Goal: Transaction & Acquisition: Purchase product/service

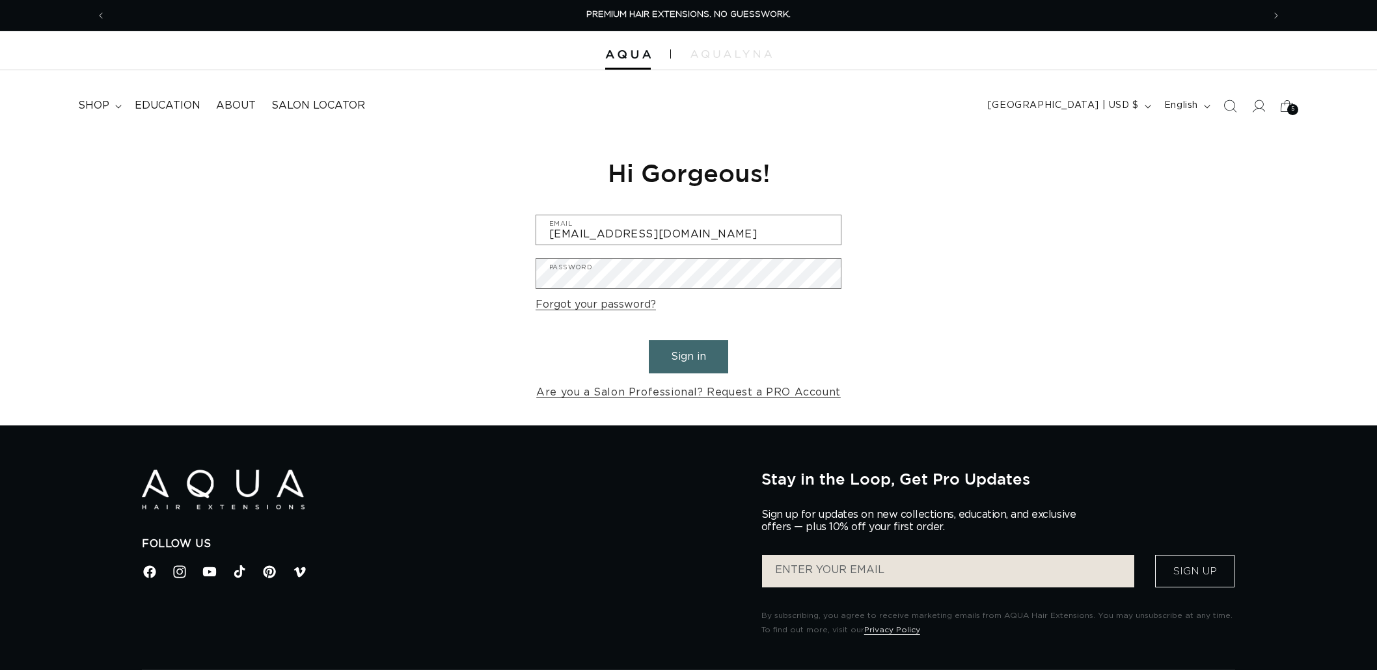
click at [681, 368] on button "Sign in" at bounding box center [688, 356] width 79 height 33
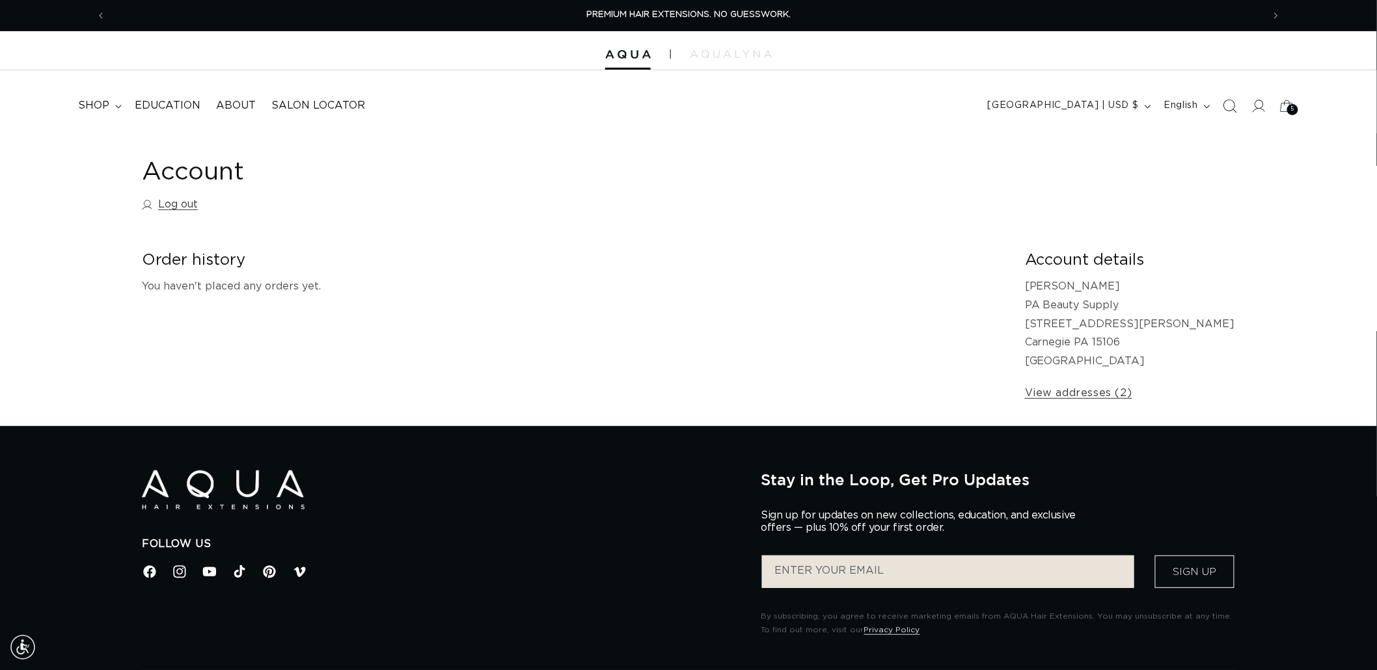
click at [1221, 105] on span "Search" at bounding box center [1229, 106] width 29 height 29
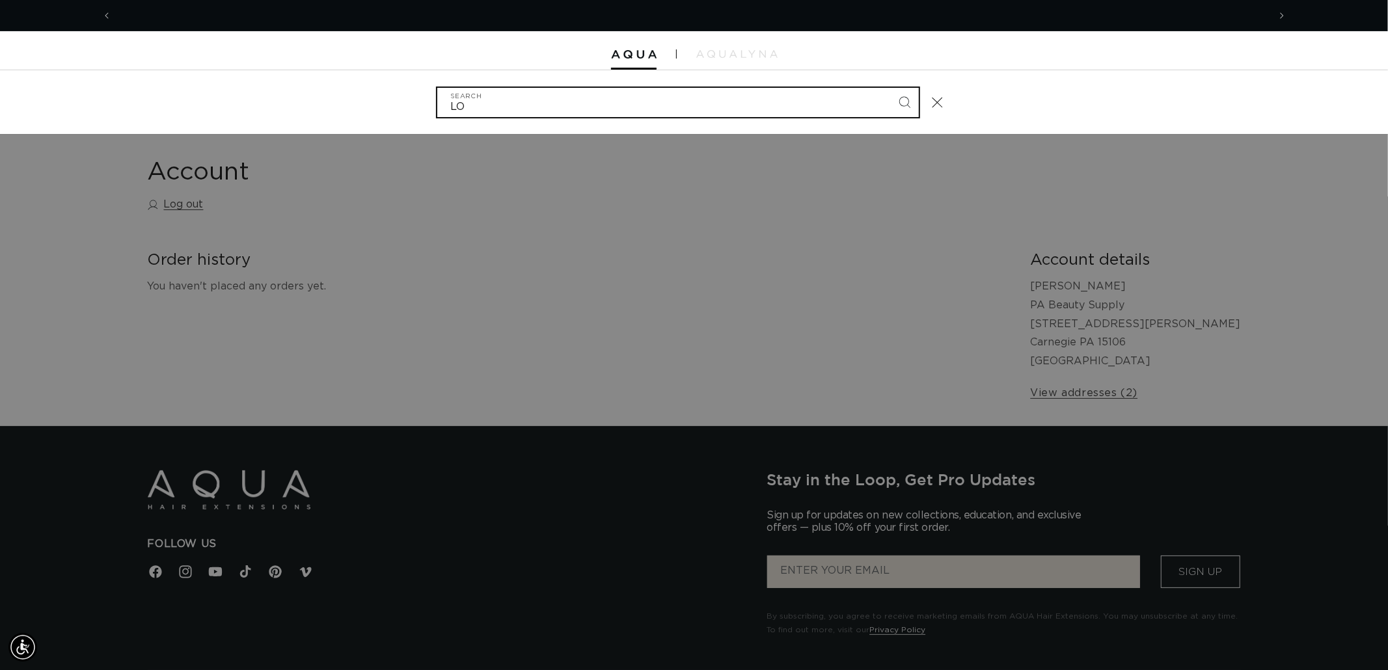
scroll to position [0, 1156]
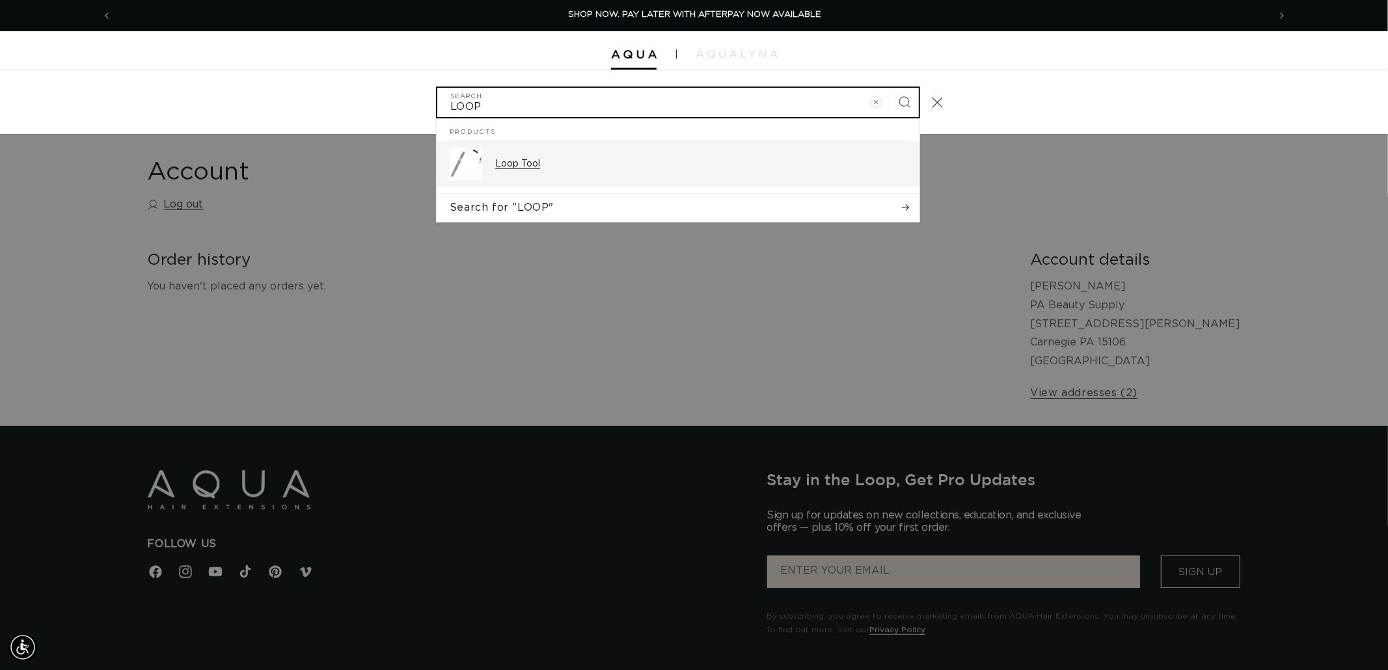
type input "LOOP"
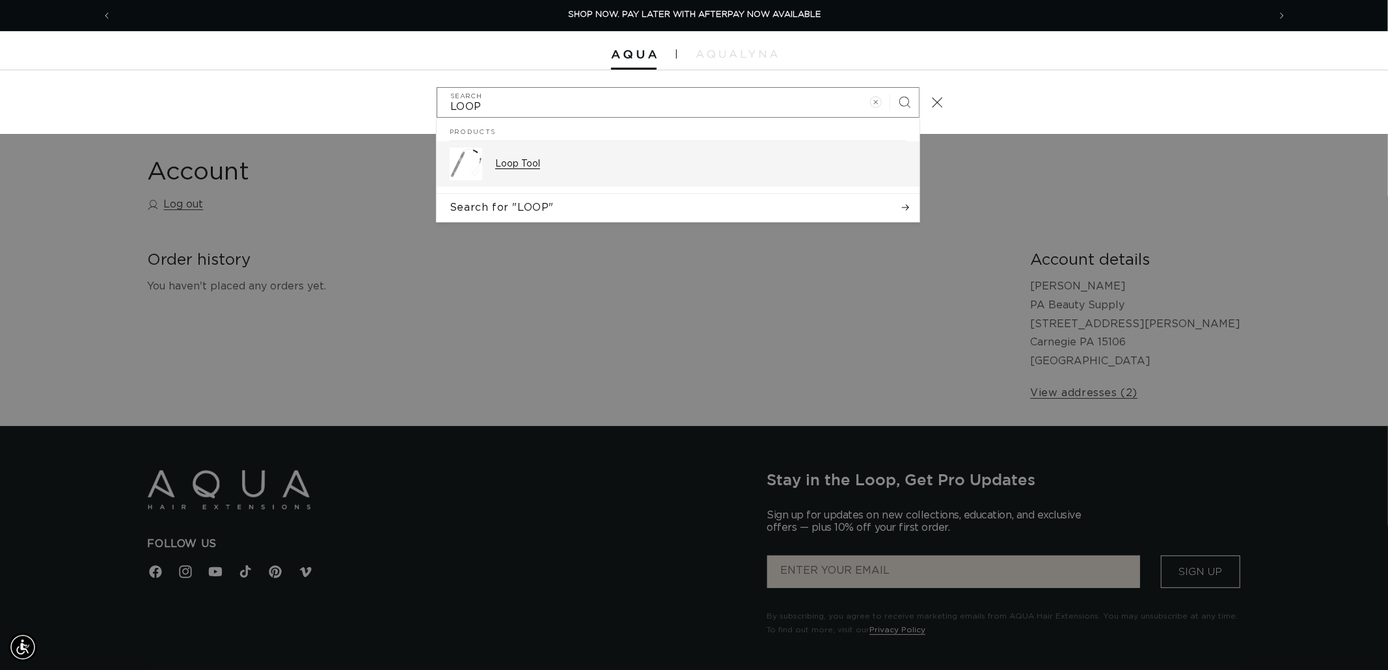
click at [511, 169] on p "Loop Tool" at bounding box center [700, 164] width 411 height 12
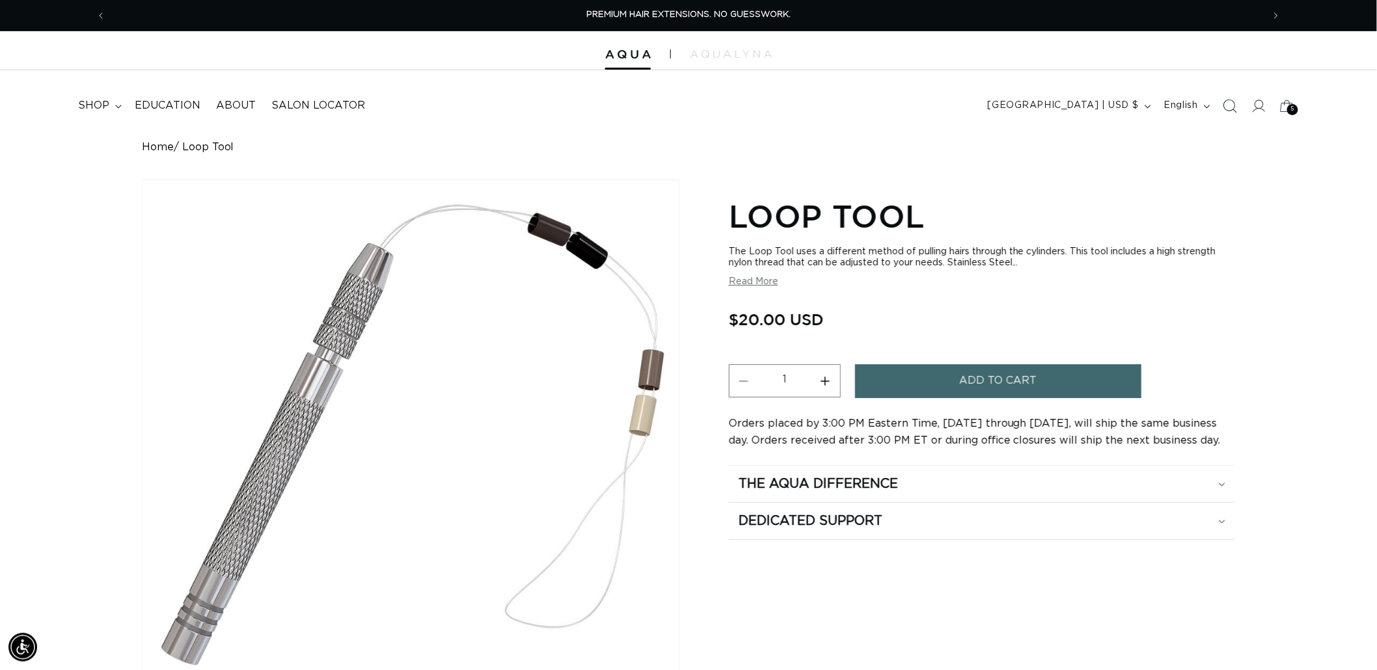
click at [1236, 109] on icon "Search" at bounding box center [1230, 106] width 14 height 14
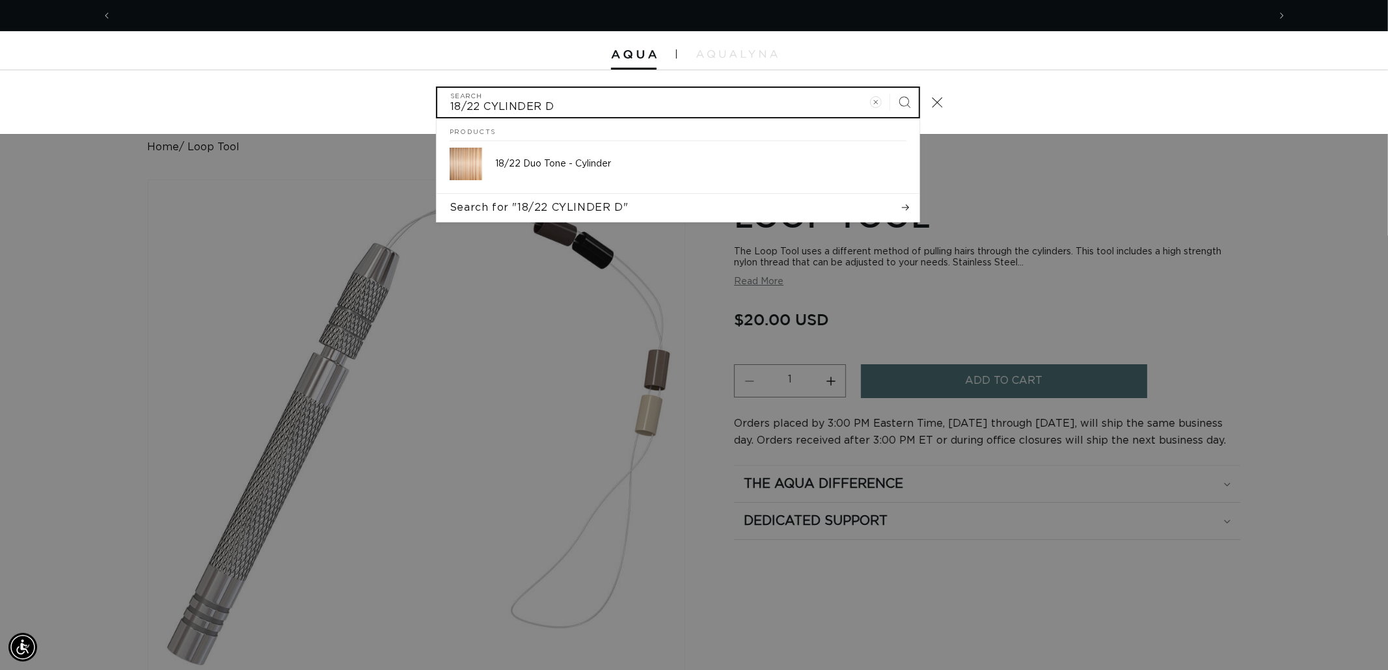
scroll to position [0, 2313]
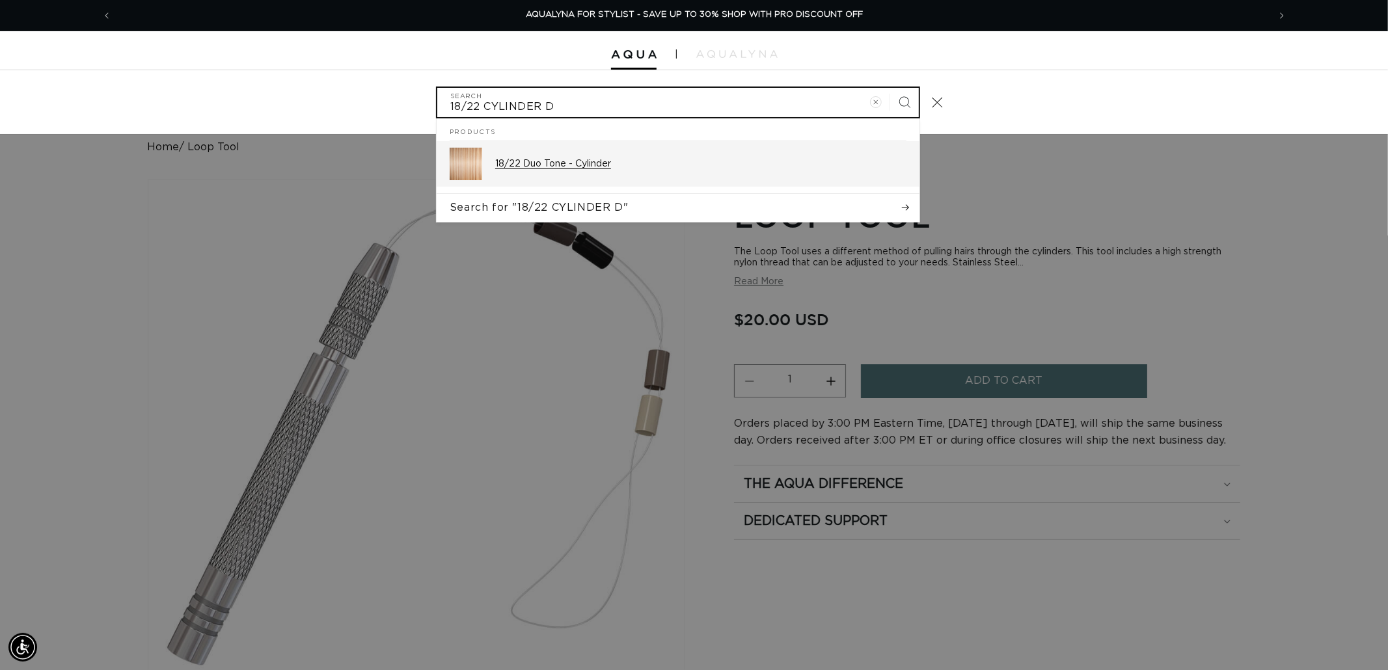
type input "18/22 CYLINDER D"
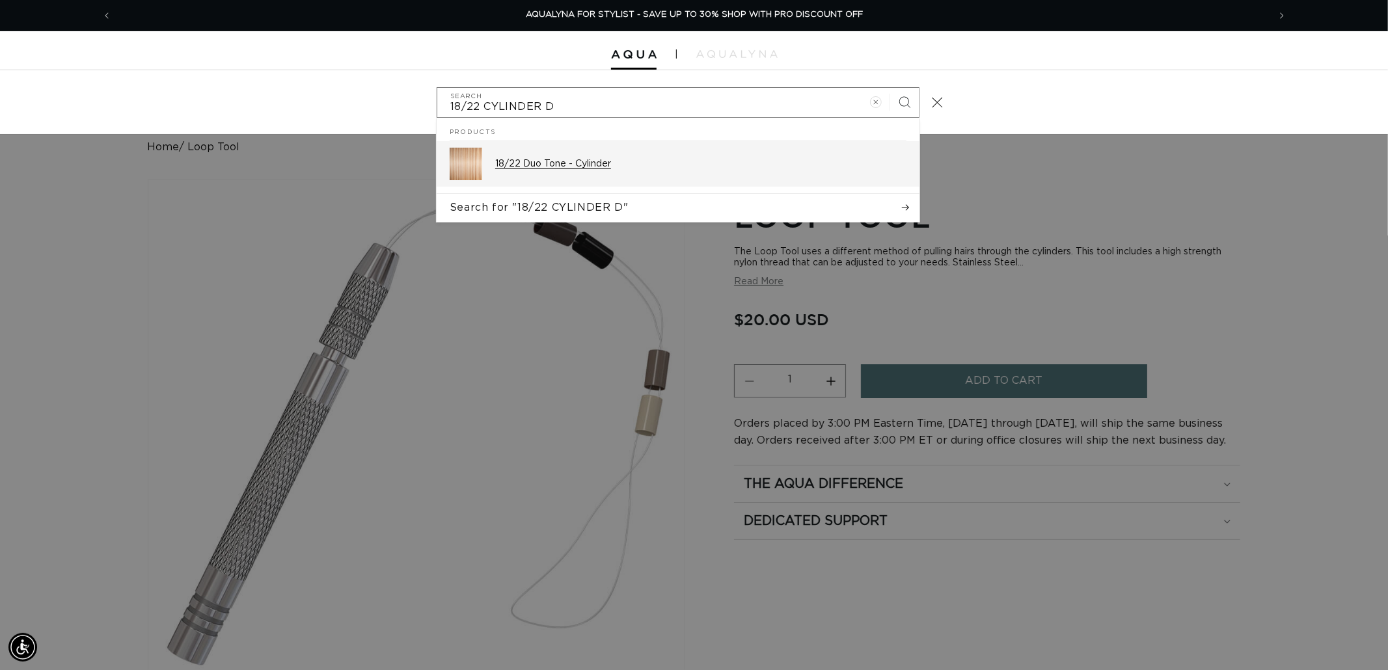
click at [612, 182] on link "18/22 Duo Tone - Cylinder" at bounding box center [678, 164] width 483 height 46
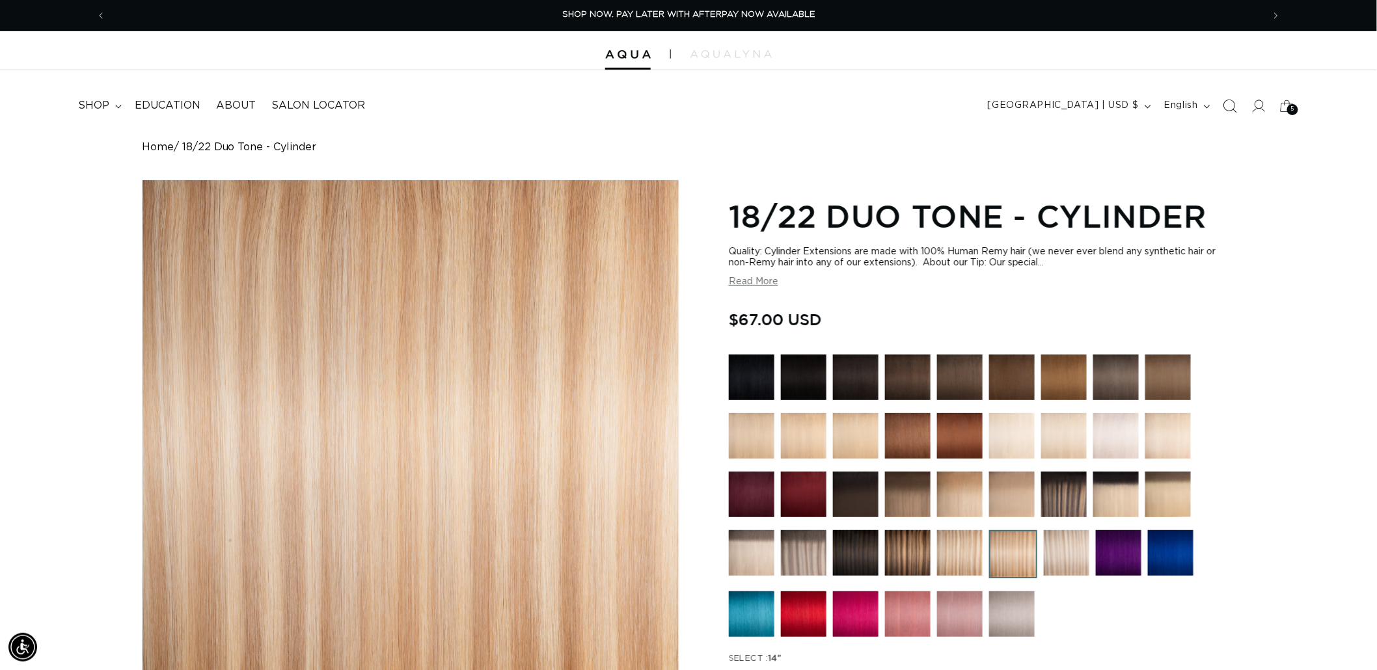
click at [1227, 112] on icon "Search" at bounding box center [1230, 106] width 14 height 14
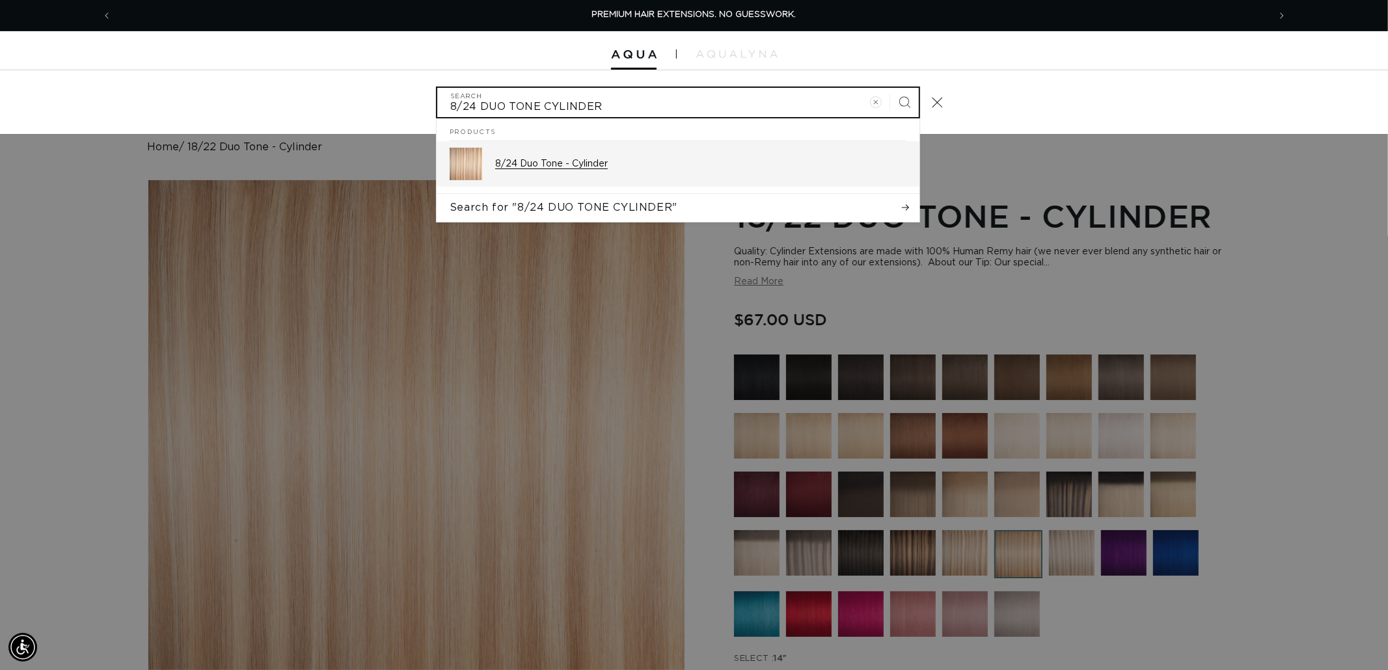
type input "8/24 DUO TONE CYLINDER"
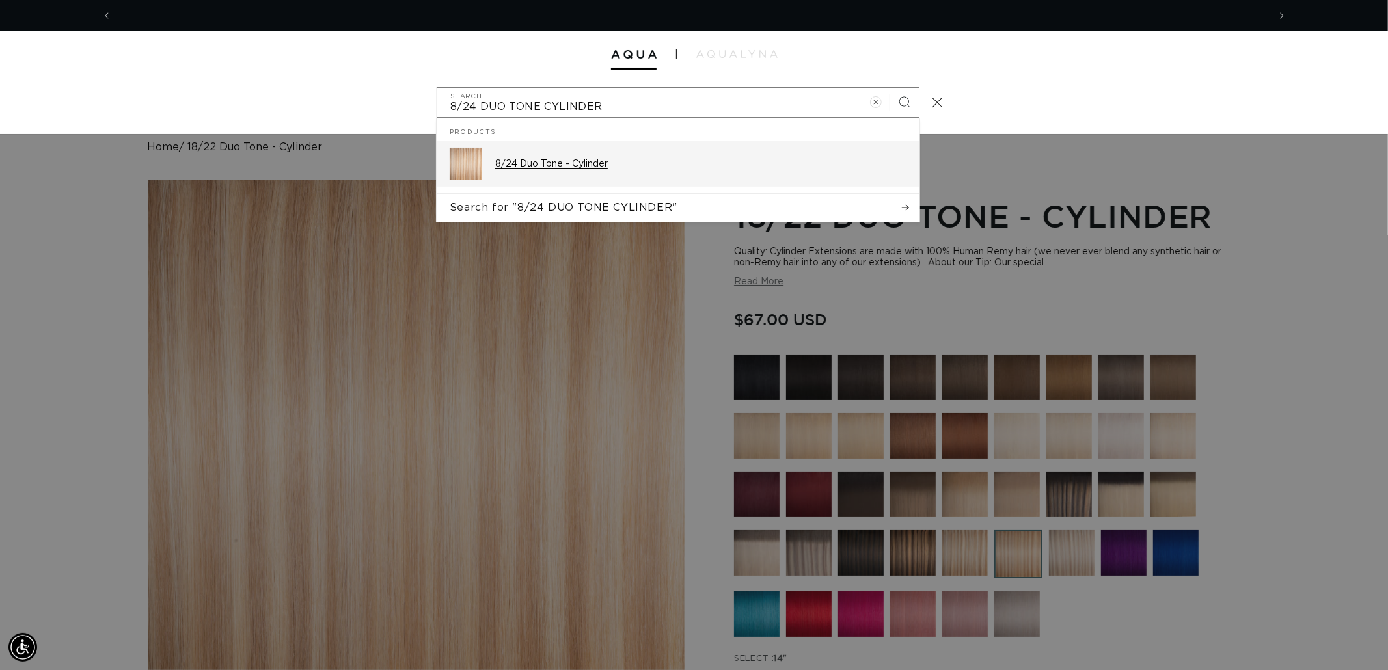
click at [557, 148] on div "8/24 Duo Tone - Cylinder" at bounding box center [700, 164] width 411 height 33
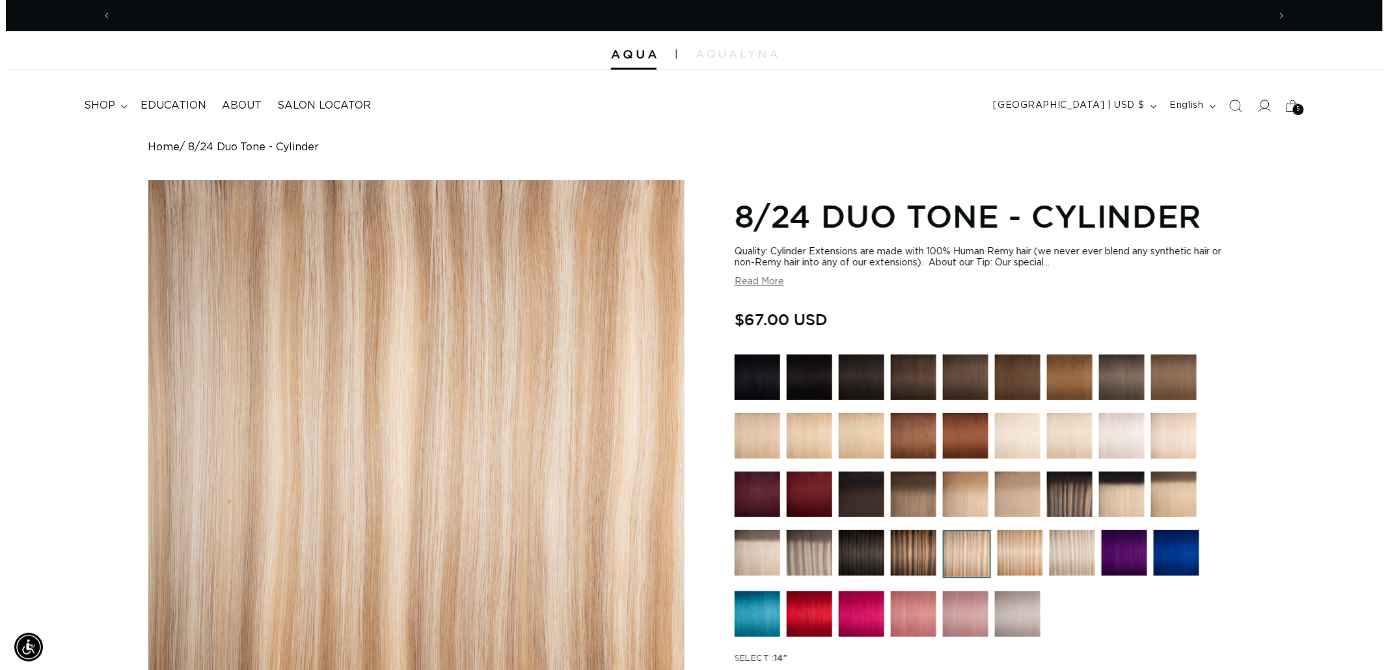
scroll to position [0, 1156]
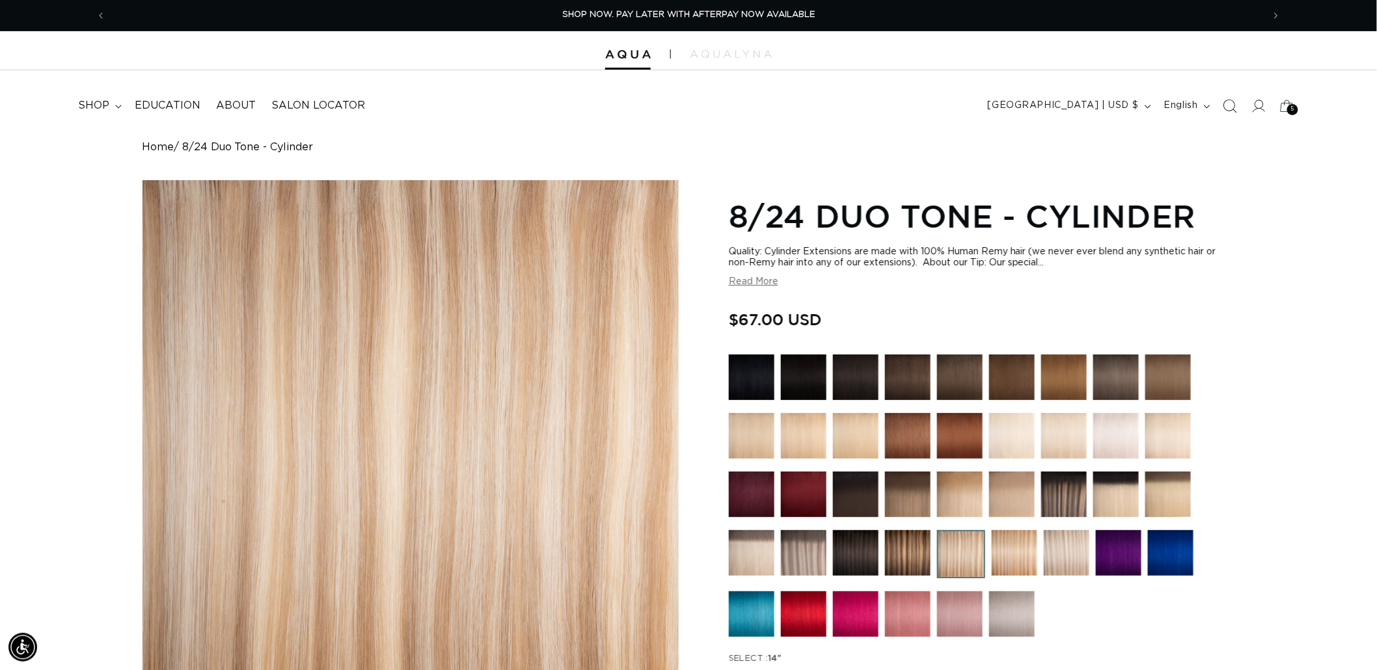
click at [1225, 106] on icon "Search" at bounding box center [1231, 107] width 14 height 14
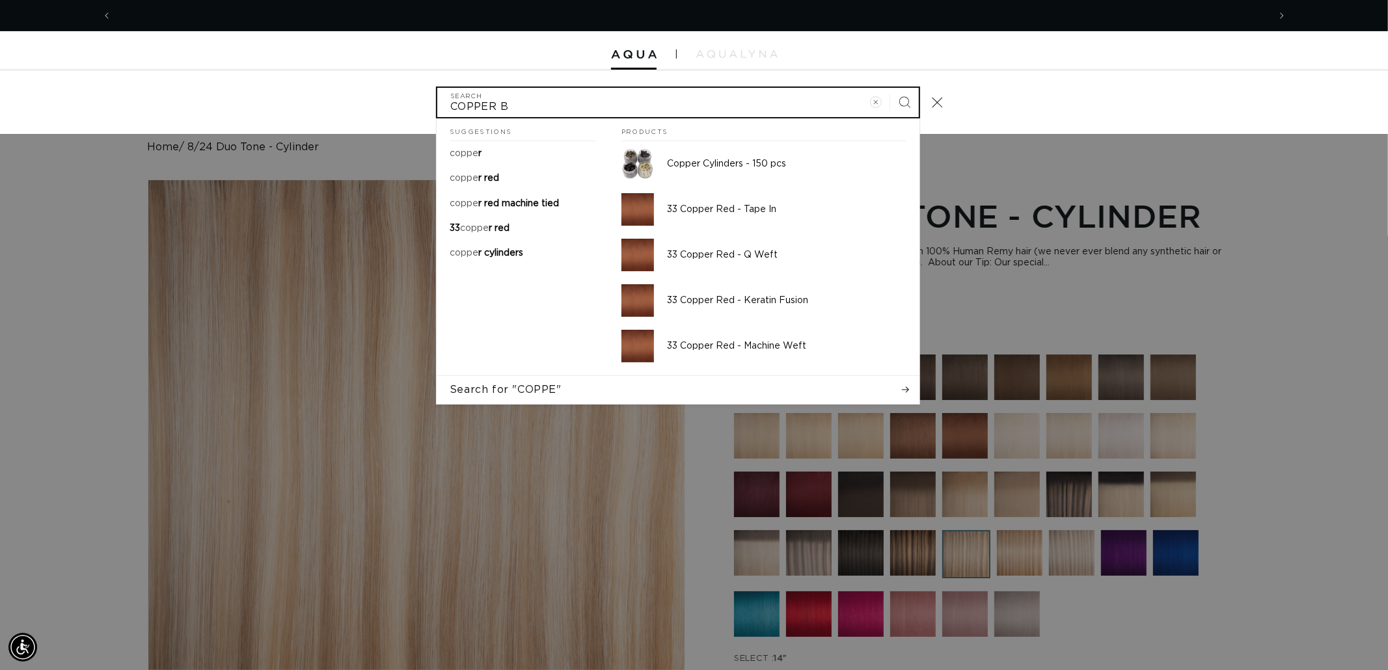
scroll to position [0, 2313]
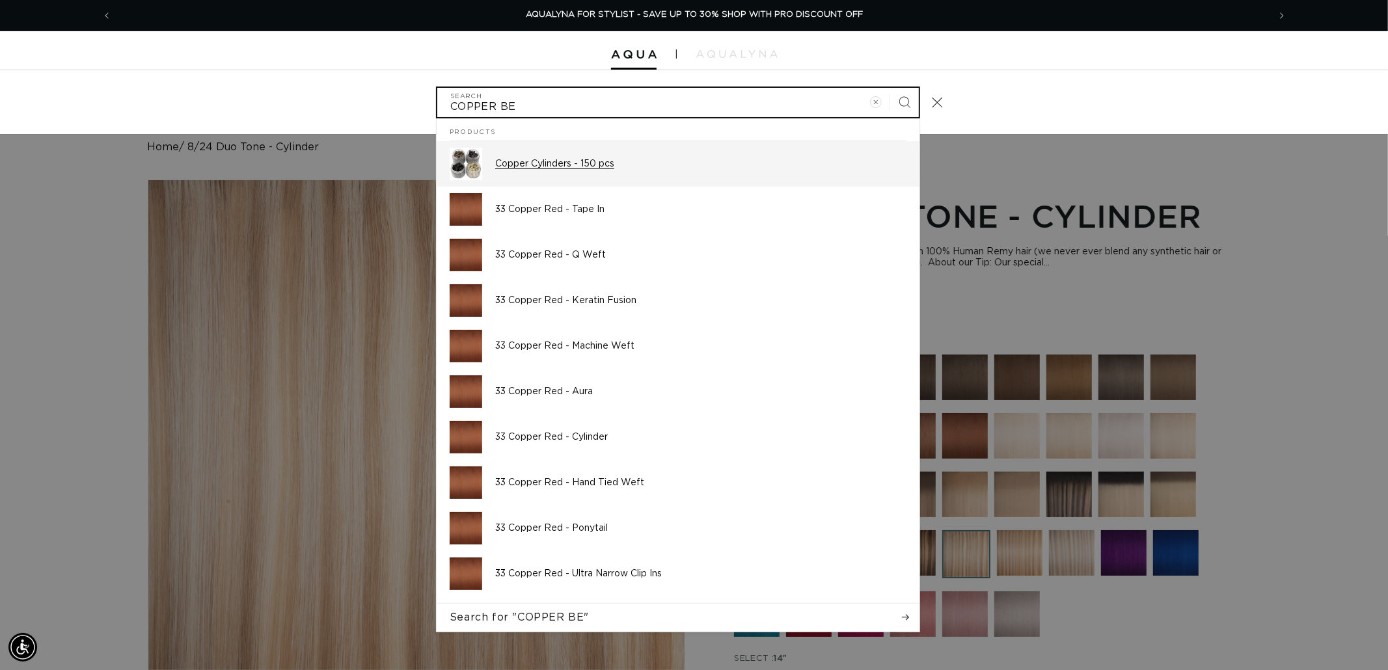
type input "COPPER BE"
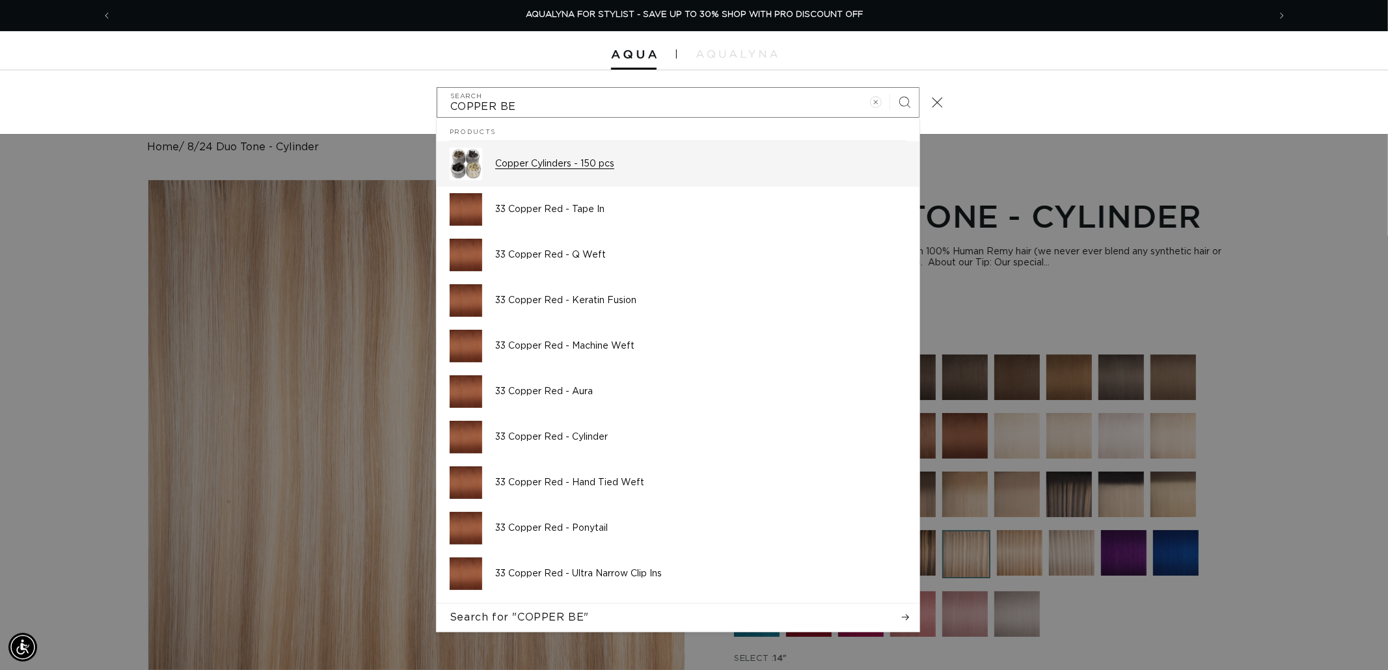
click at [588, 161] on p "Copper Cylinders - 150 pcs" at bounding box center [700, 164] width 411 height 12
